Goal: Information Seeking & Learning: Learn about a topic

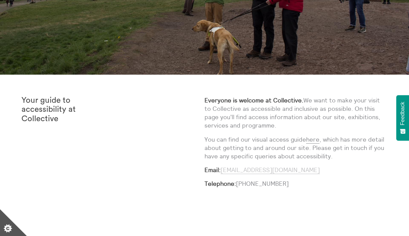
scroll to position [136, 0]
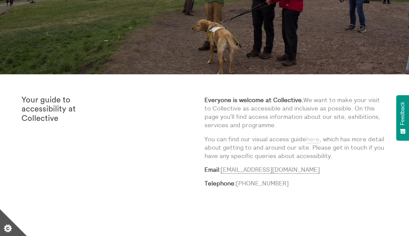
click at [315, 138] on link "here" at bounding box center [312, 139] width 13 height 8
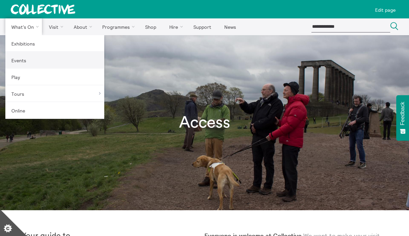
click at [30, 62] on link "Events" at bounding box center [54, 60] width 99 height 17
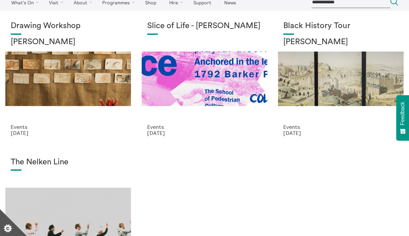
scroll to position [23, 0]
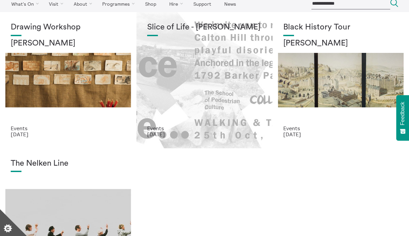
click at [219, 102] on div "Slice of Life - [PERSON_NAME]" at bounding box center [204, 74] width 115 height 103
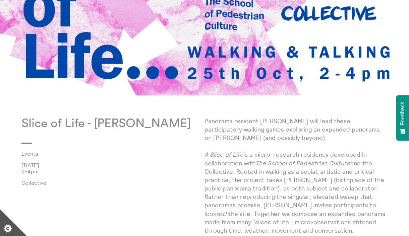
scroll to position [289, 0]
